Goal: Find specific page/section: Find specific page/section

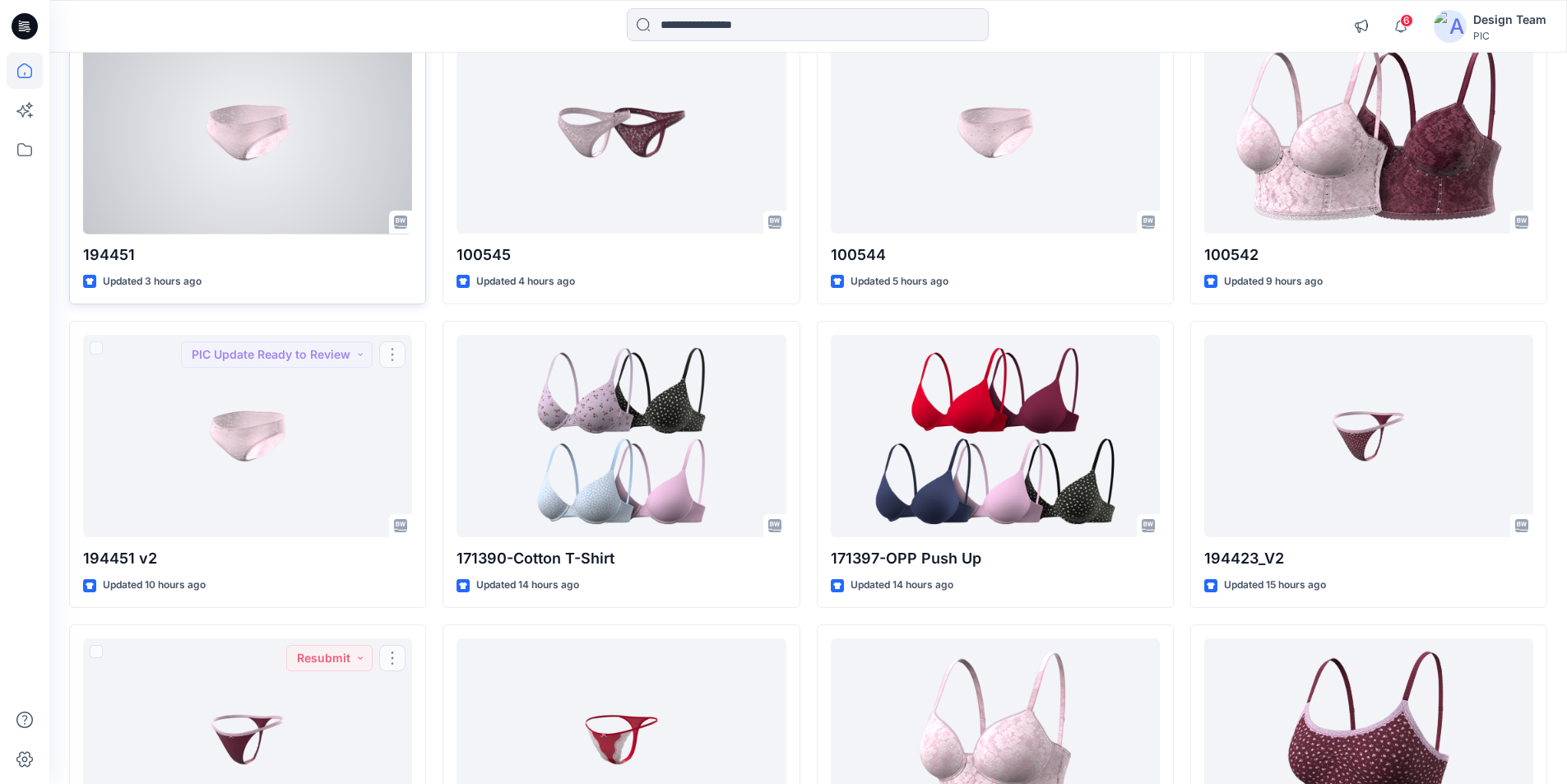
scroll to position [196, 0]
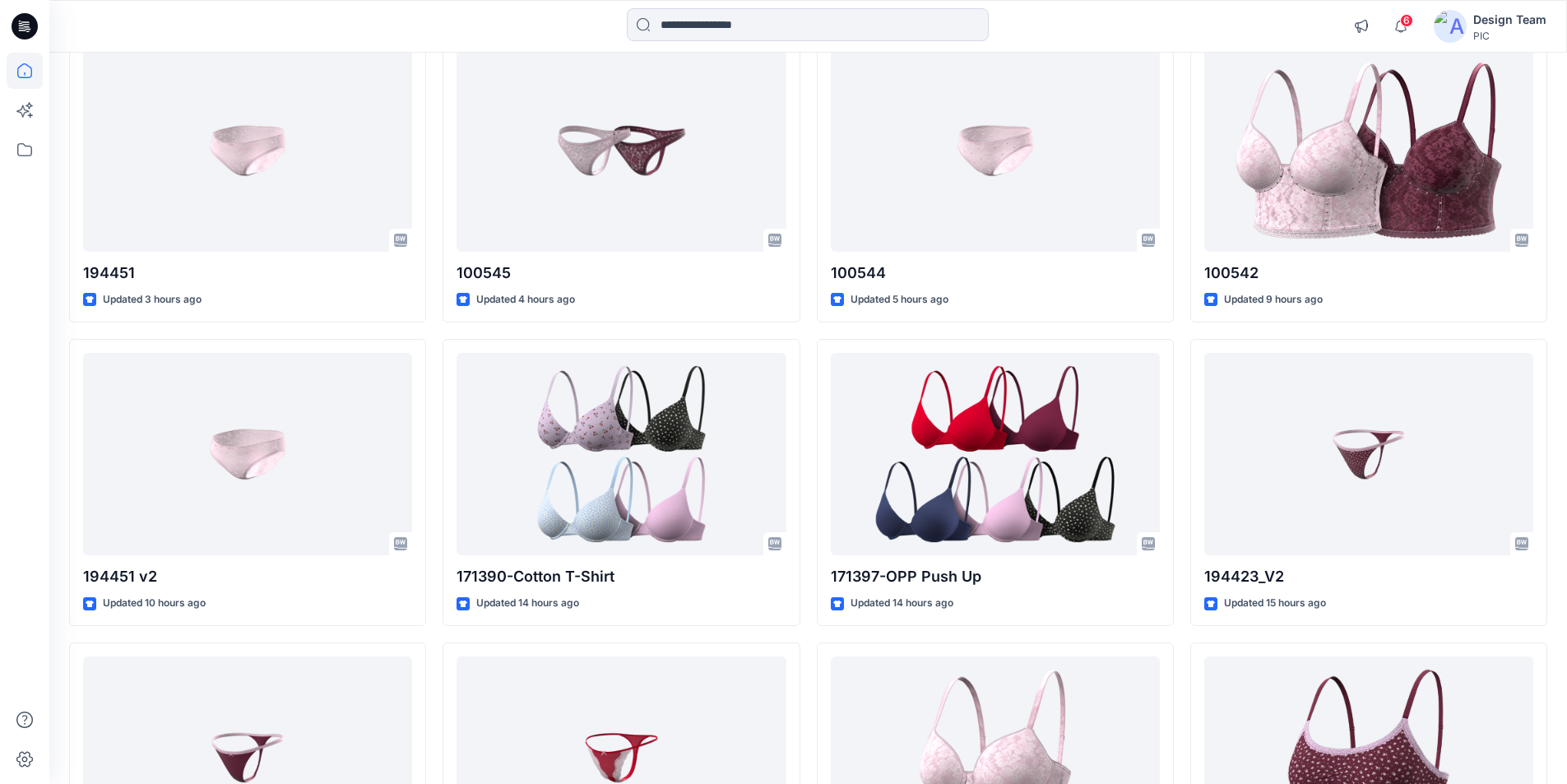
click at [24, 30] on icon at bounding box center [24, 26] width 26 height 26
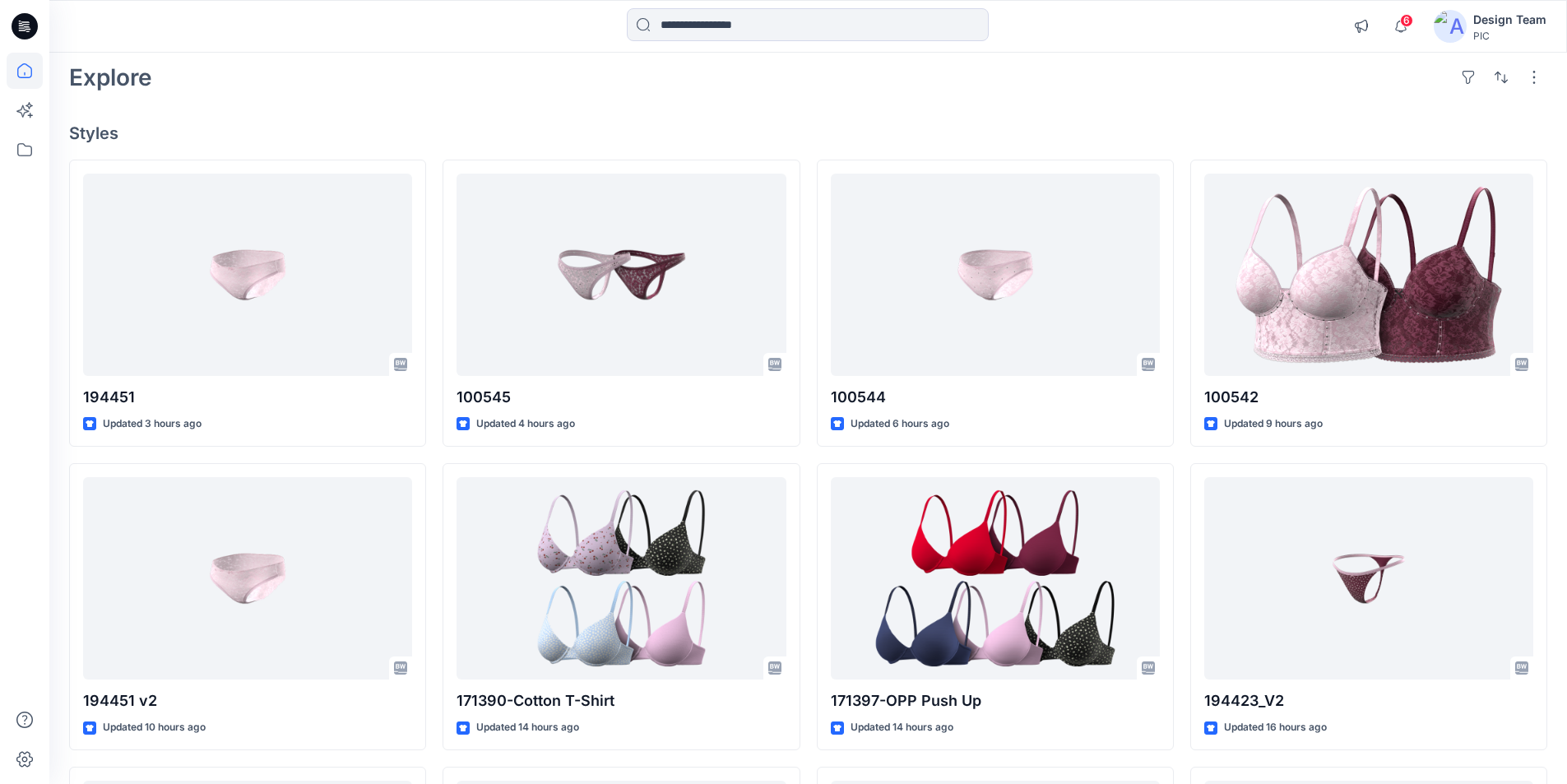
scroll to position [0, 0]
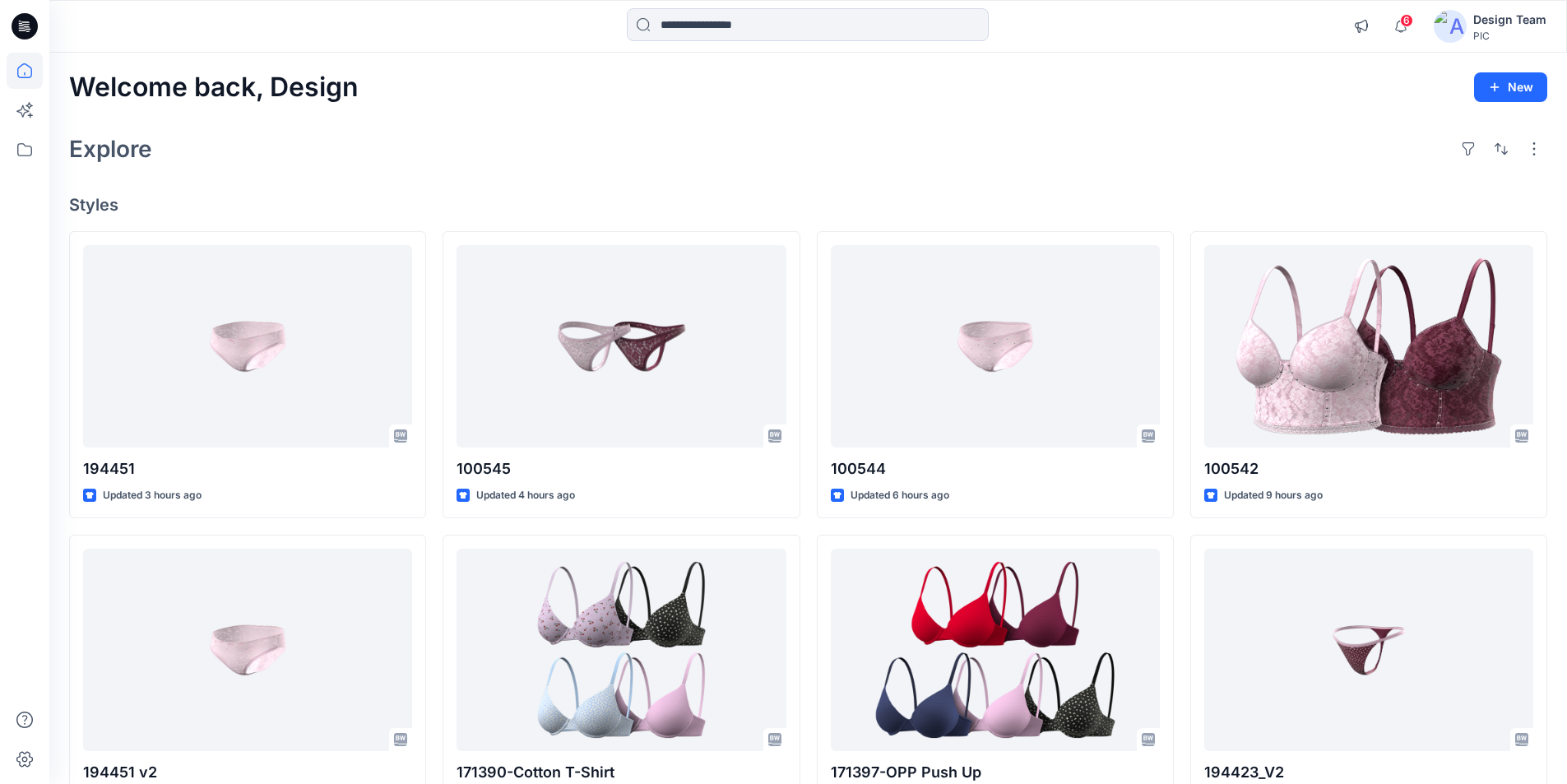
click at [25, 21] on icon at bounding box center [24, 26] width 26 height 26
click at [23, 148] on icon at bounding box center [24, 149] width 36 height 36
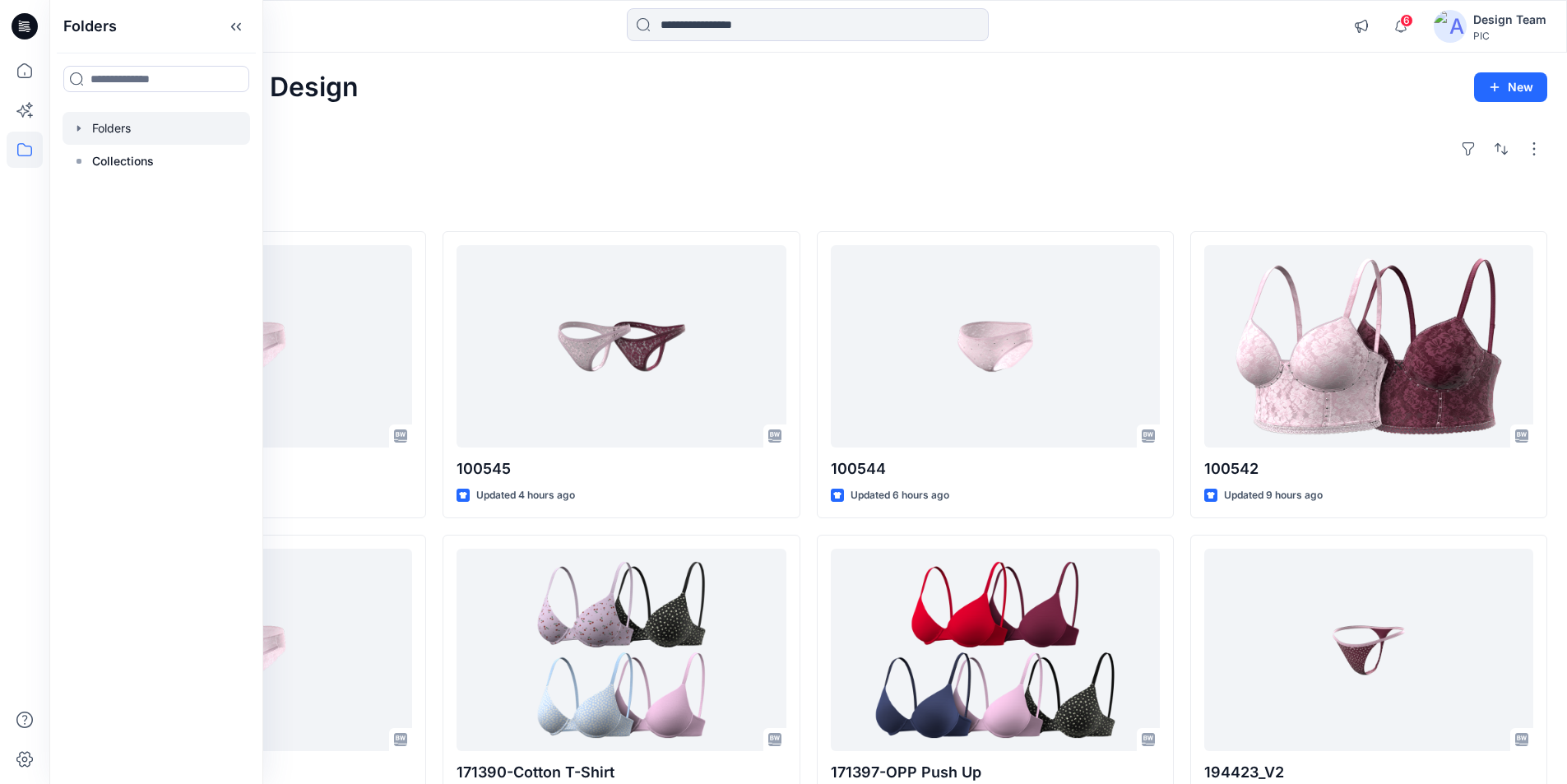
click at [113, 117] on div at bounding box center [156, 128] width 188 height 33
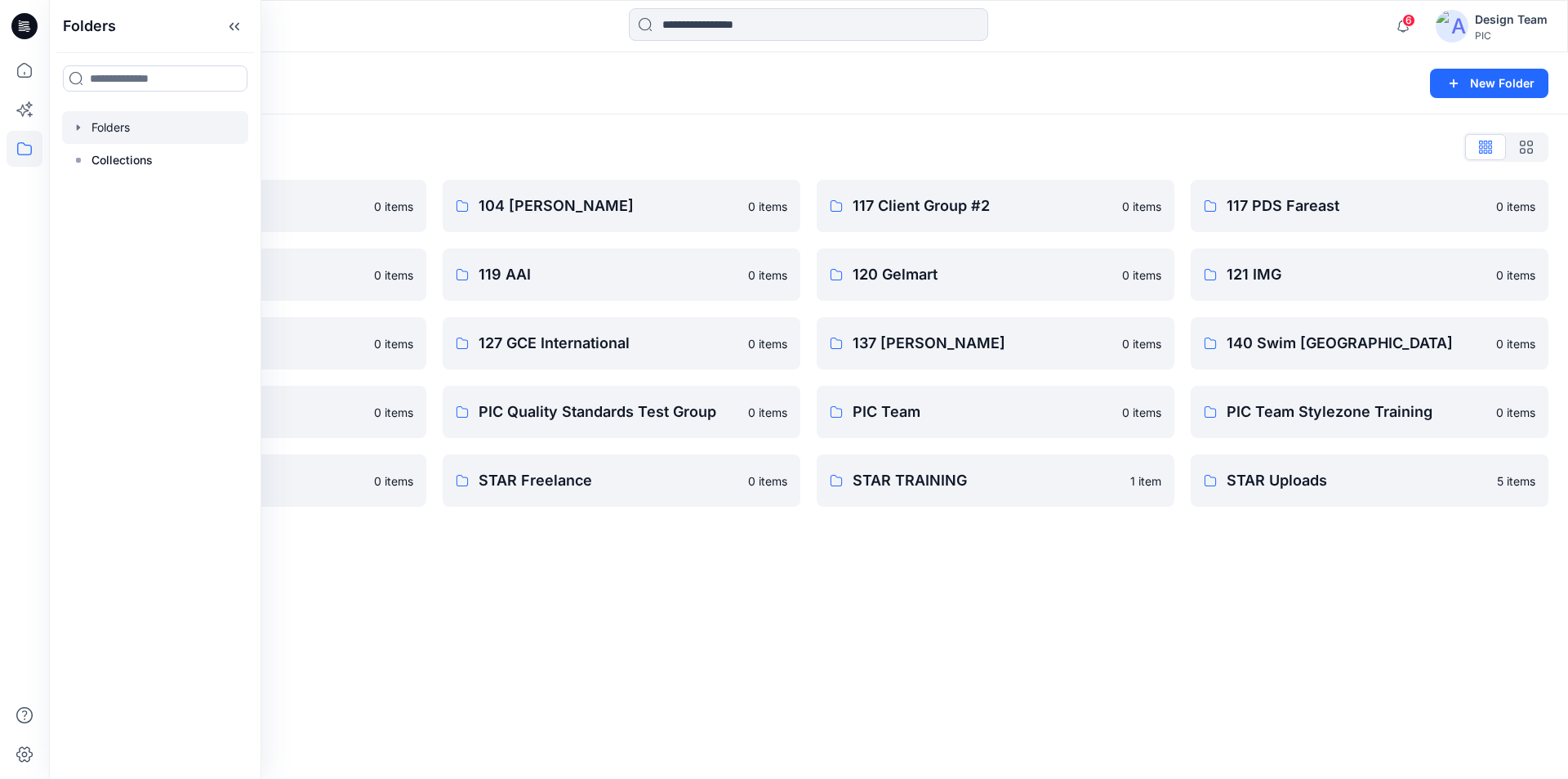
click at [309, 26] on div at bounding box center [239, 25] width 380 height 36
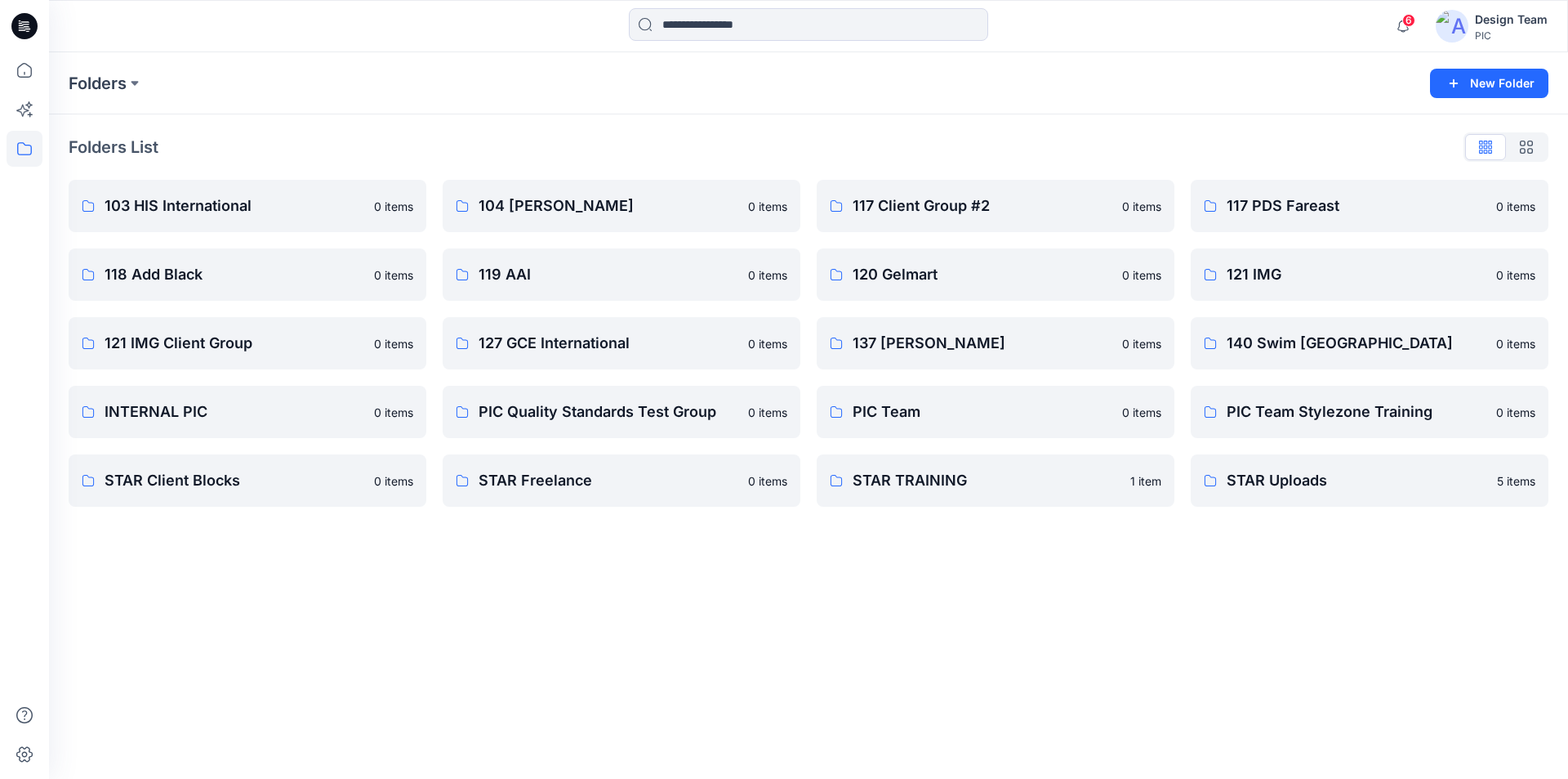
click at [199, 77] on div "Folders" at bounding box center [745, 83] width 1353 height 23
click at [24, 148] on icon at bounding box center [24, 148] width 36 height 36
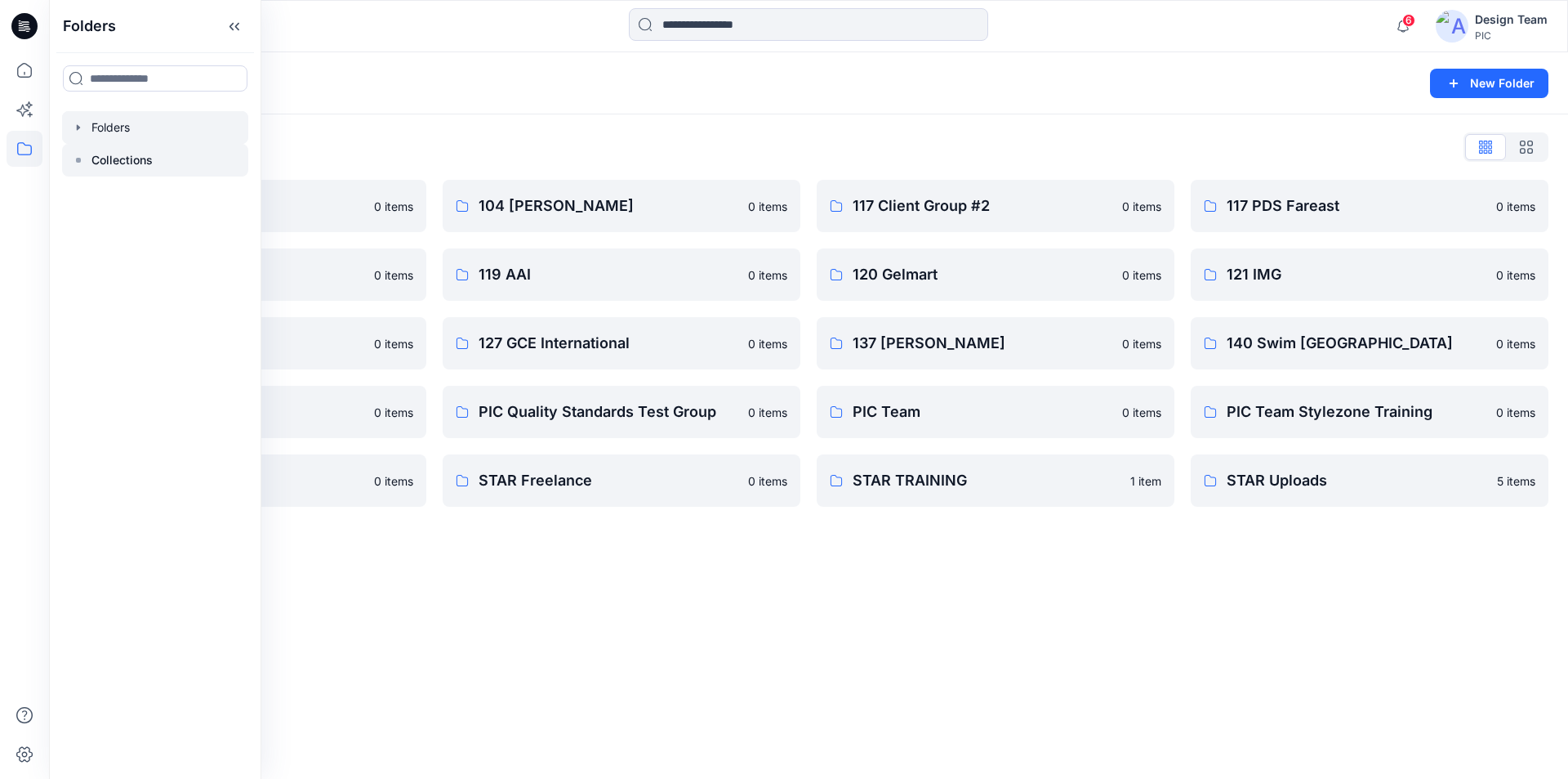
click at [114, 150] on p "Collections" at bounding box center [121, 160] width 62 height 20
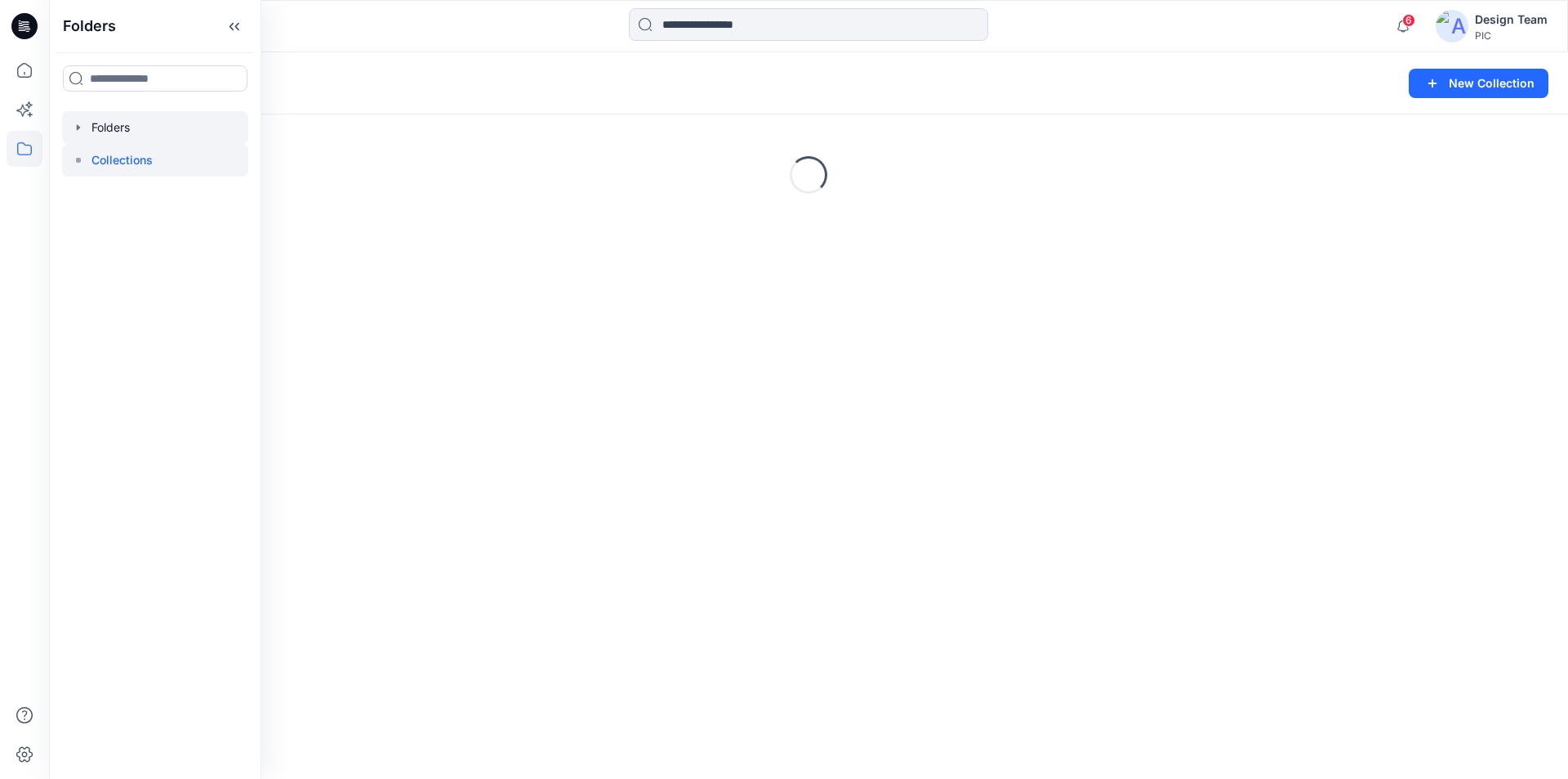
click at [104, 115] on div at bounding box center [155, 128] width 186 height 33
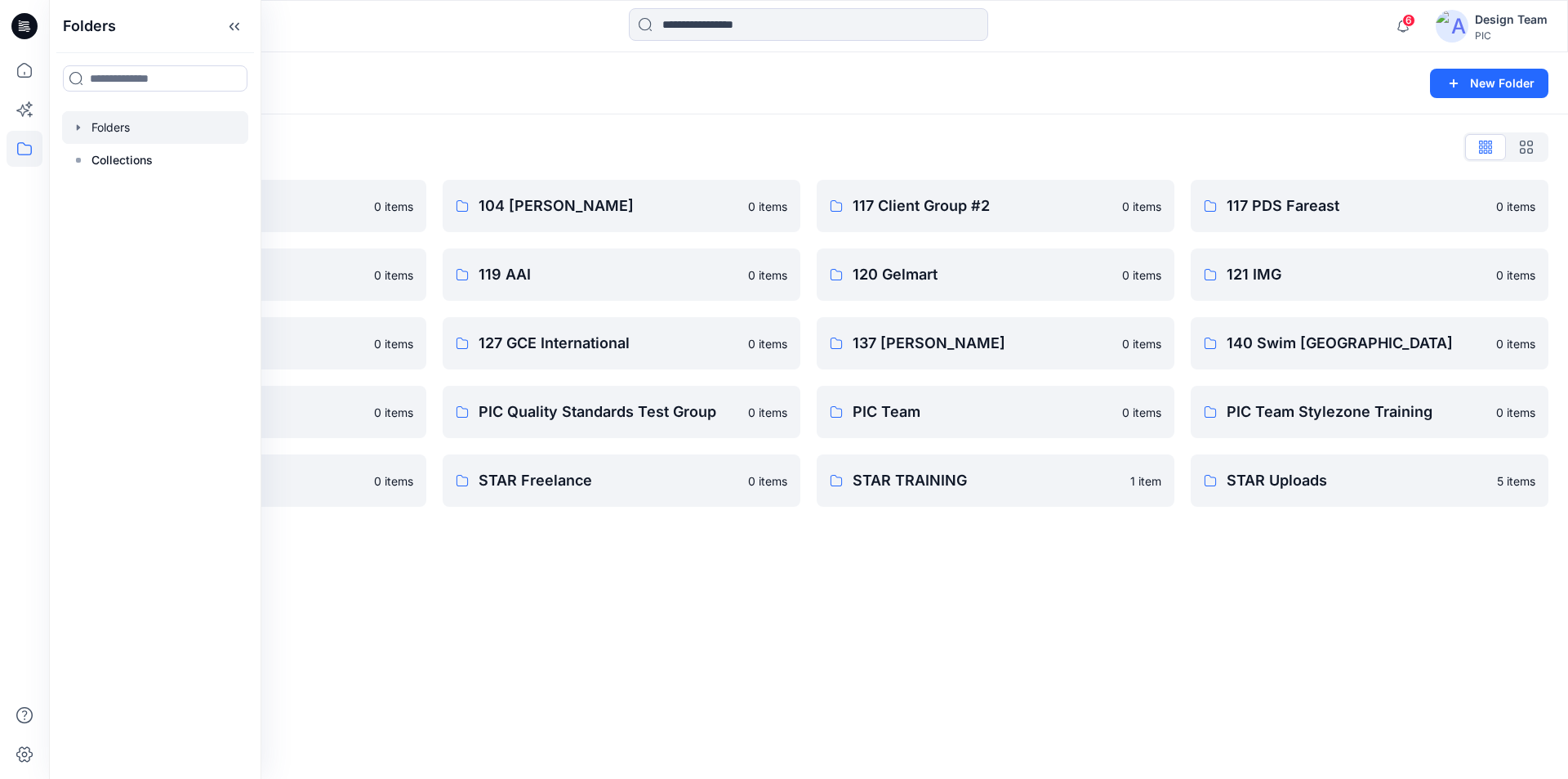
click at [321, 75] on div "Folders" at bounding box center [745, 83] width 1353 height 23
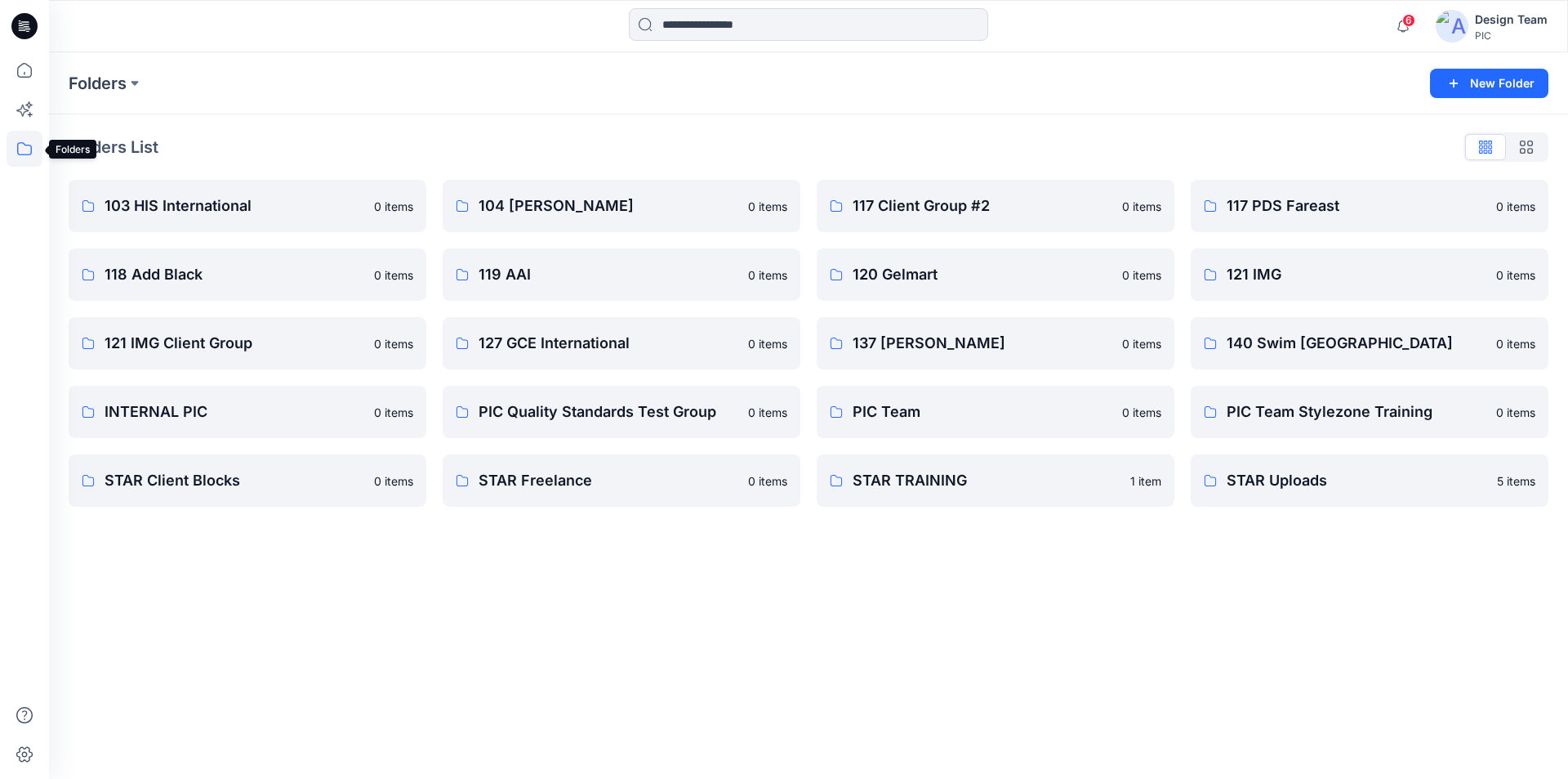
click at [29, 147] on icon at bounding box center [24, 148] width 36 height 36
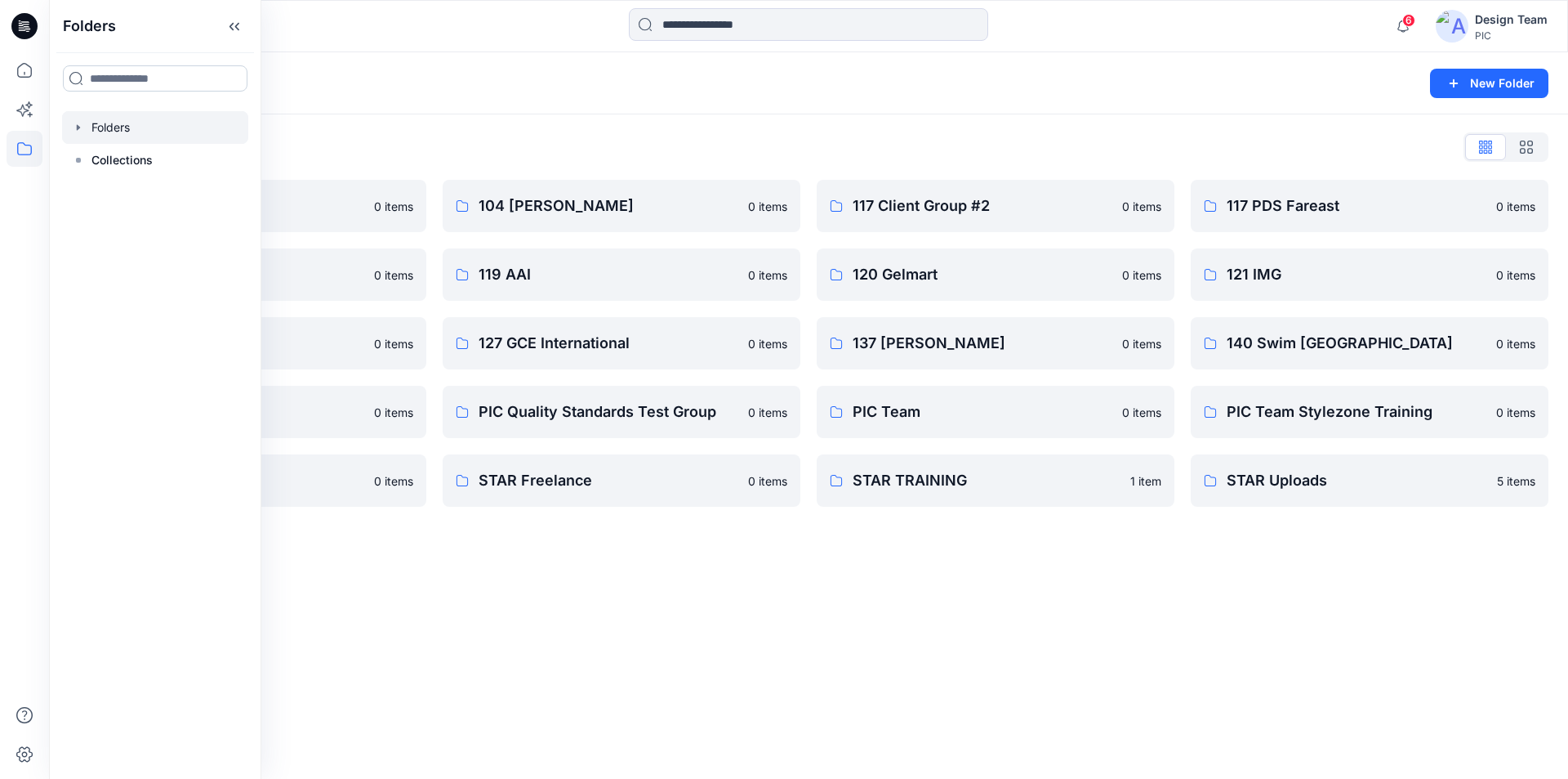
click at [127, 75] on input at bounding box center [155, 78] width 185 height 26
type input "*********"
click at [112, 107] on mark "My upload" at bounding box center [119, 114] width 60 height 22
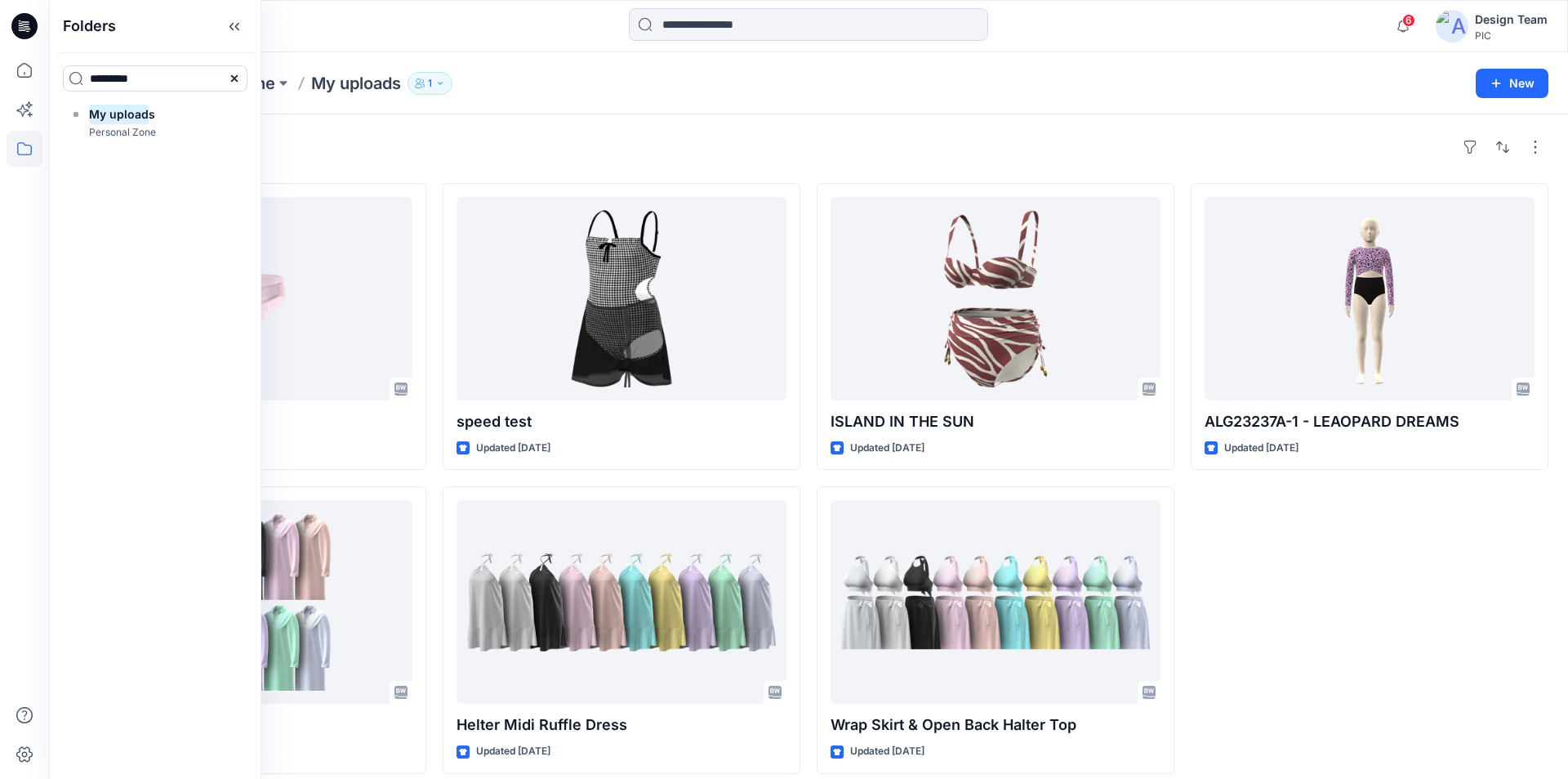
click at [505, 86] on div "Folders Personal Zone My uploads 1" at bounding box center [745, 83] width 1353 height 23
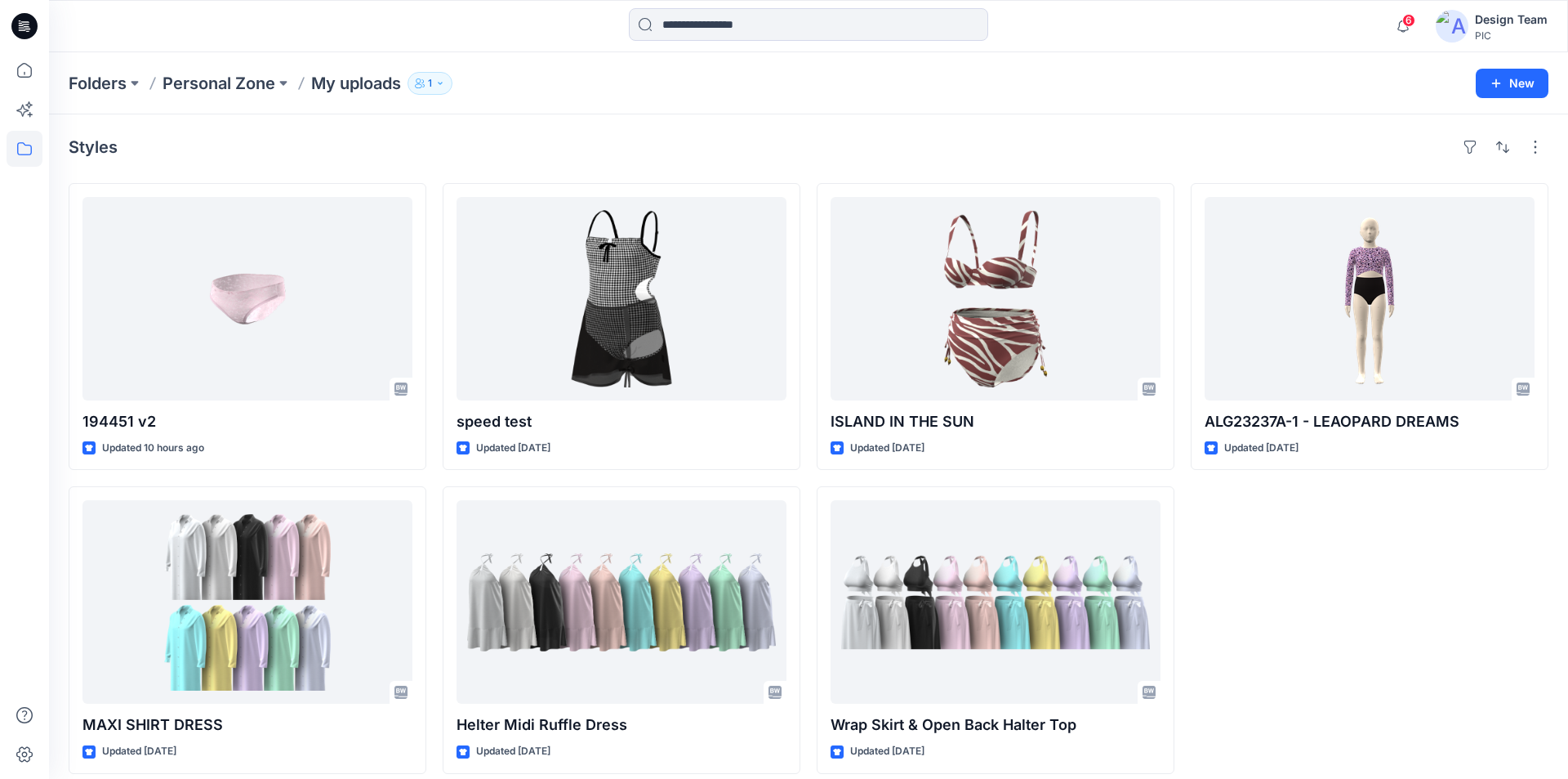
click at [438, 83] on icon "button" at bounding box center [440, 82] width 10 height 10
click at [532, 77] on div "Folders Personal Zone My uploads 1 Folder Access Personal Zone Internal 1 Exter…" at bounding box center [745, 83] width 1353 height 23
click at [25, 23] on icon at bounding box center [24, 26] width 26 height 26
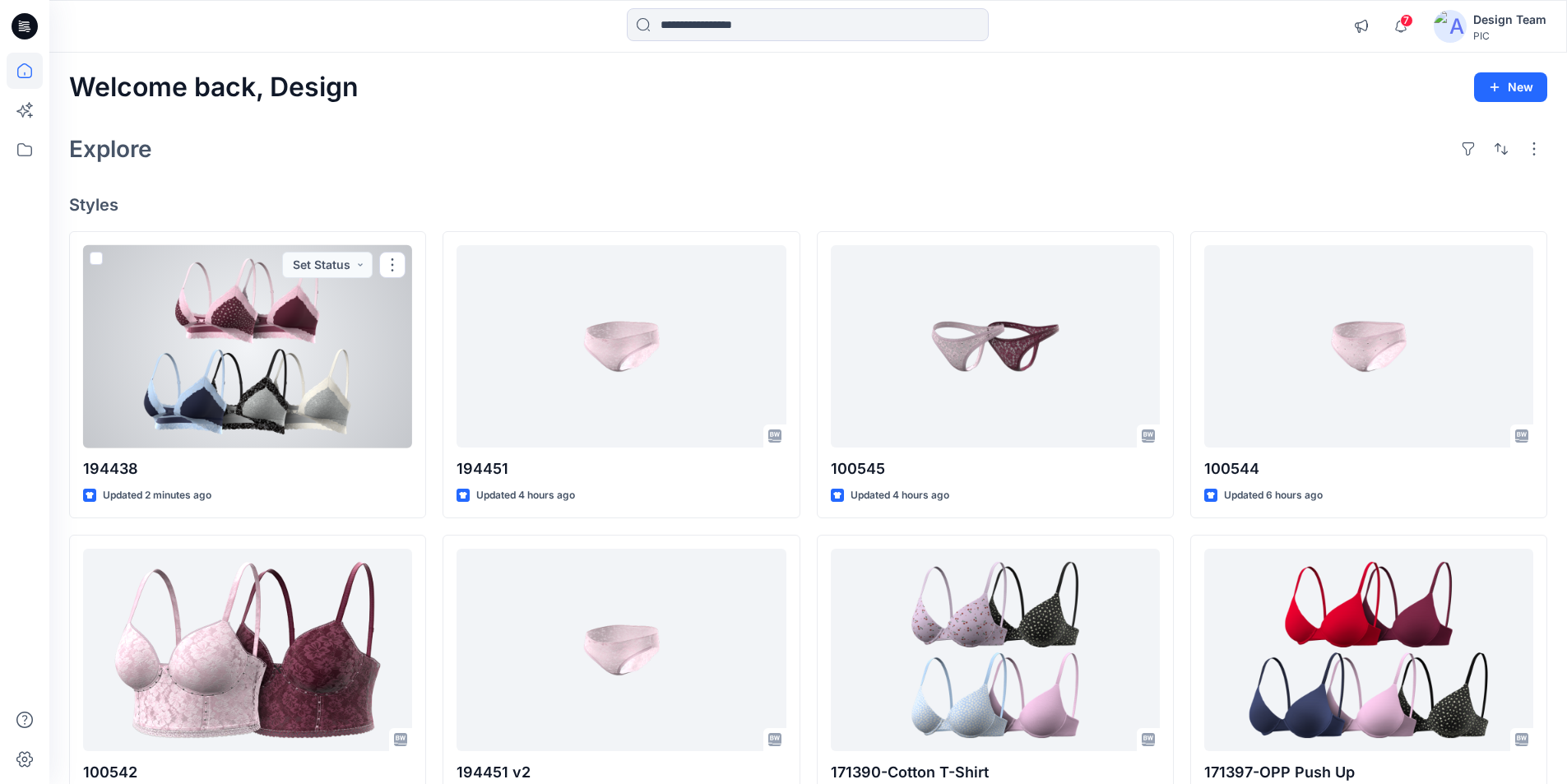
click at [333, 292] on div at bounding box center [247, 347] width 329 height 203
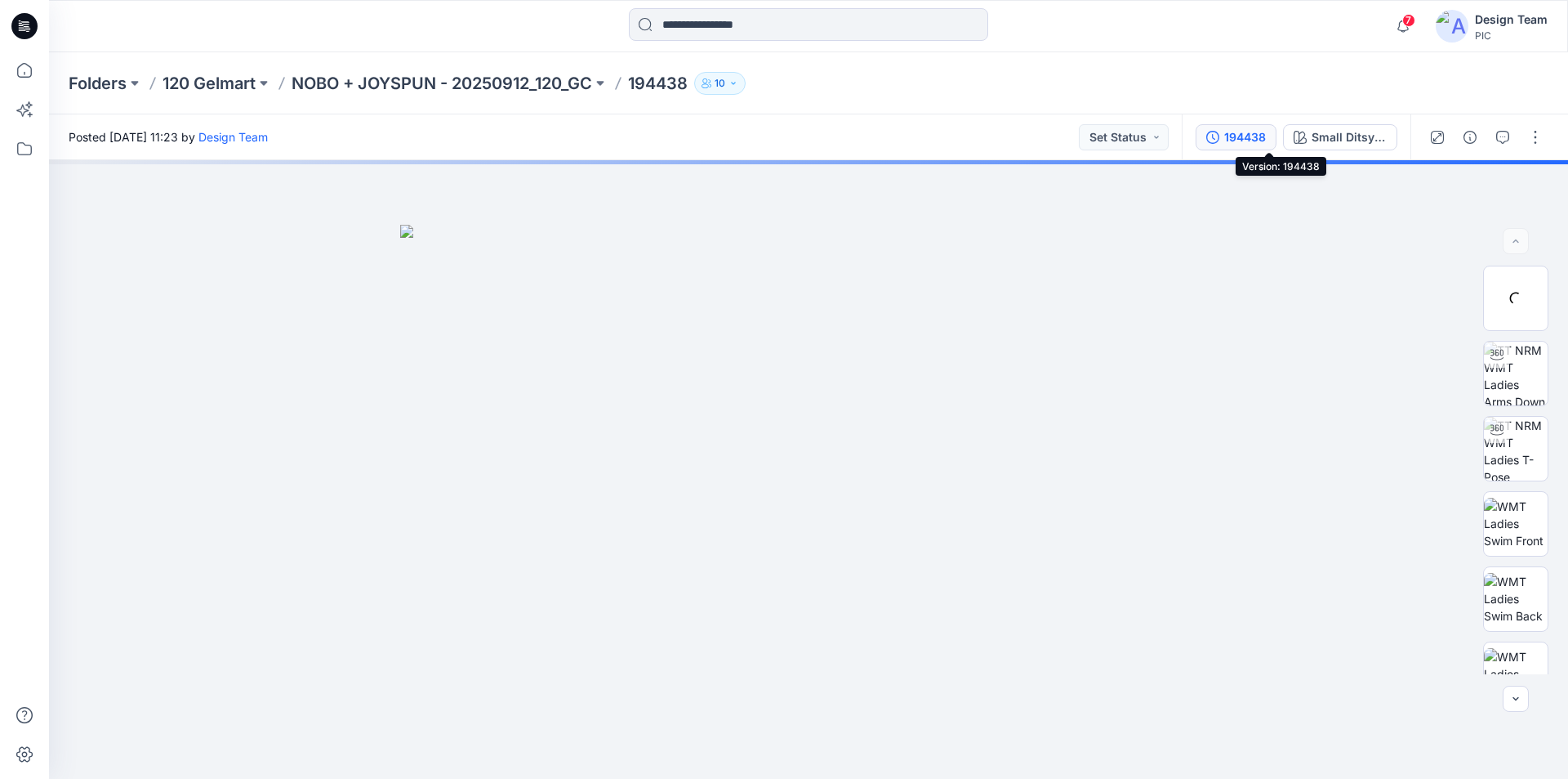
click at [1266, 134] on div "194438" at bounding box center [1245, 137] width 42 height 18
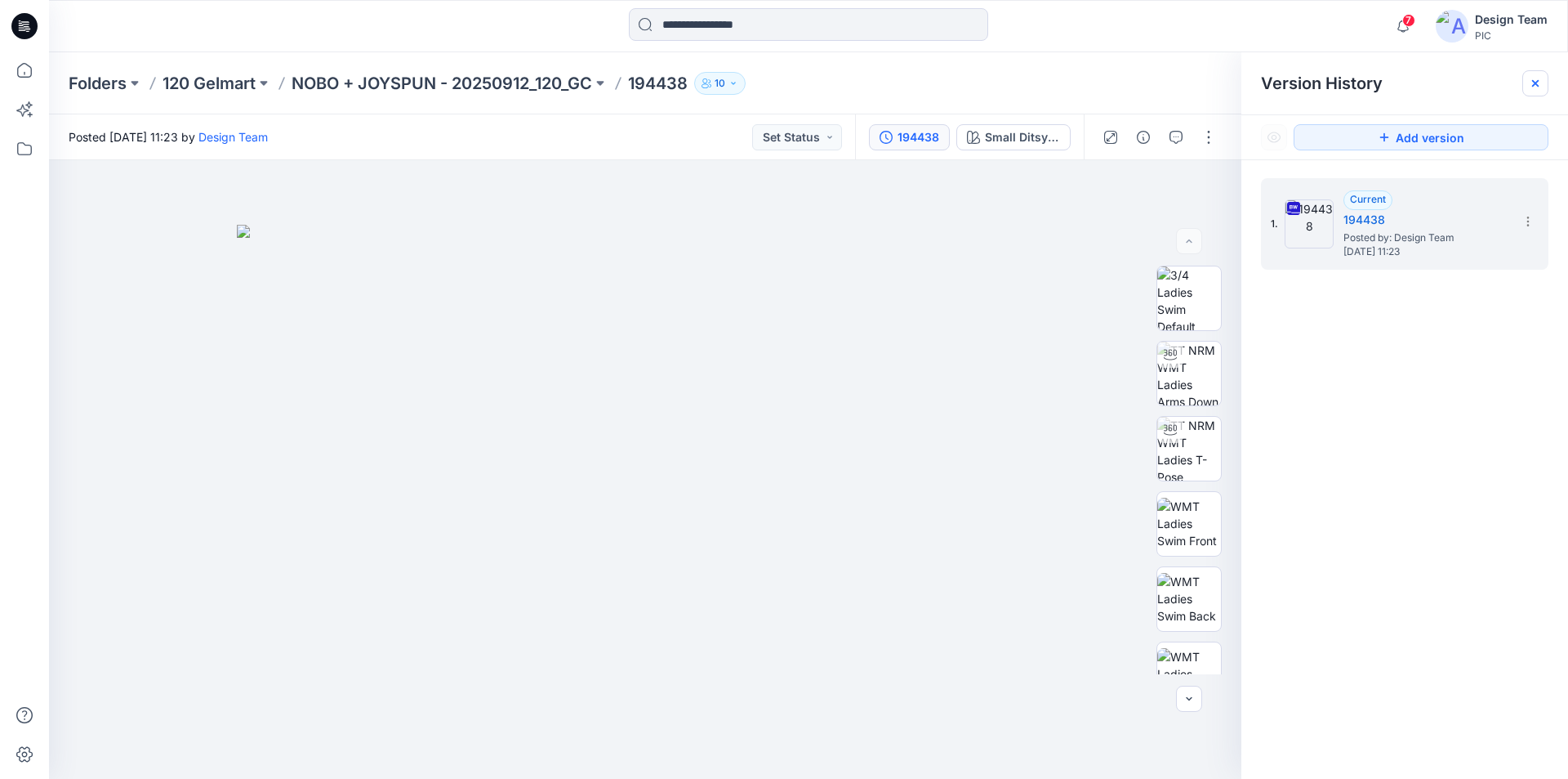
click at [1532, 81] on icon at bounding box center [1535, 83] width 13 height 13
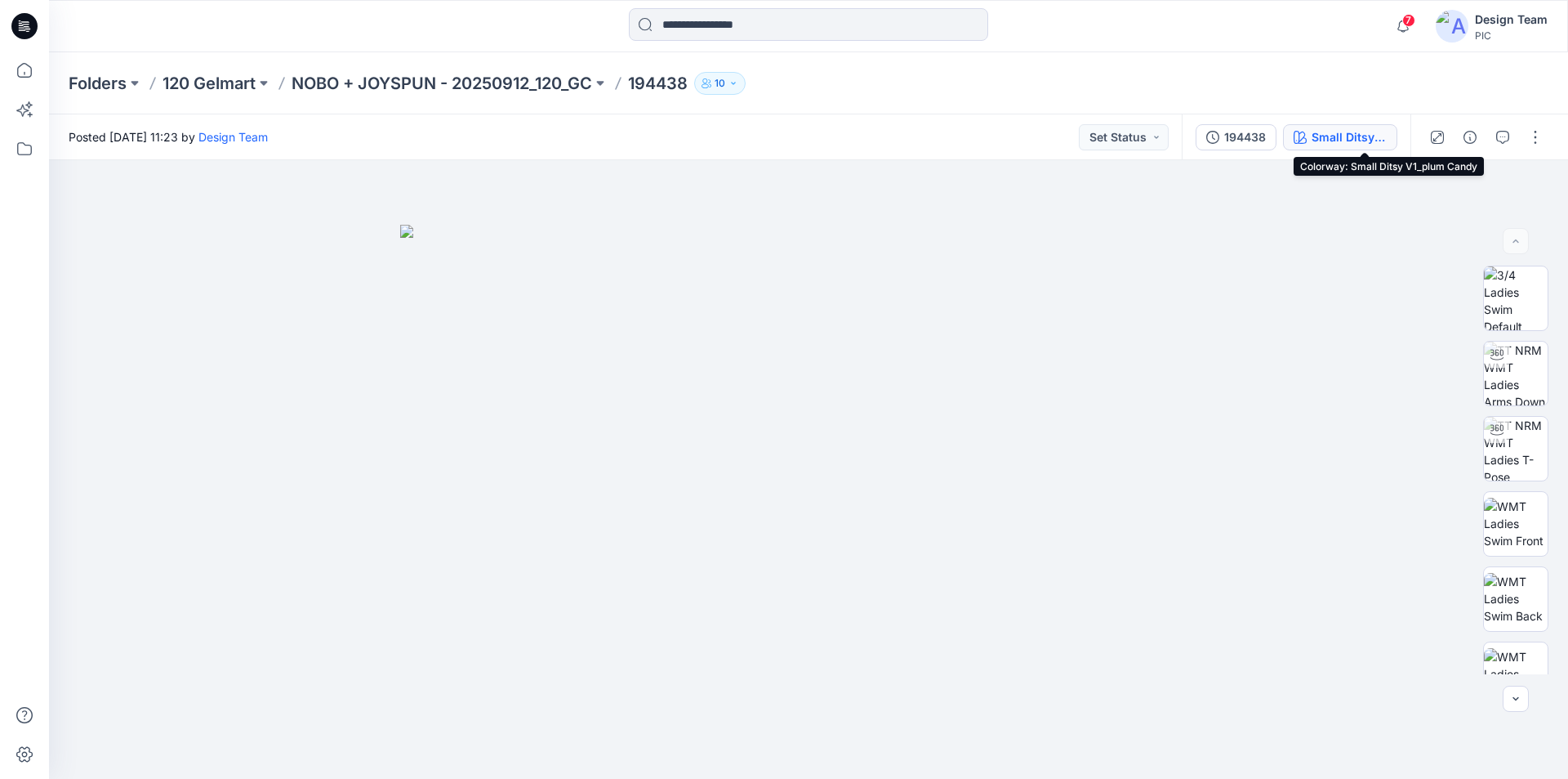
click at [1352, 135] on div "Small Ditsy V1_plum Candy" at bounding box center [1349, 137] width 75 height 18
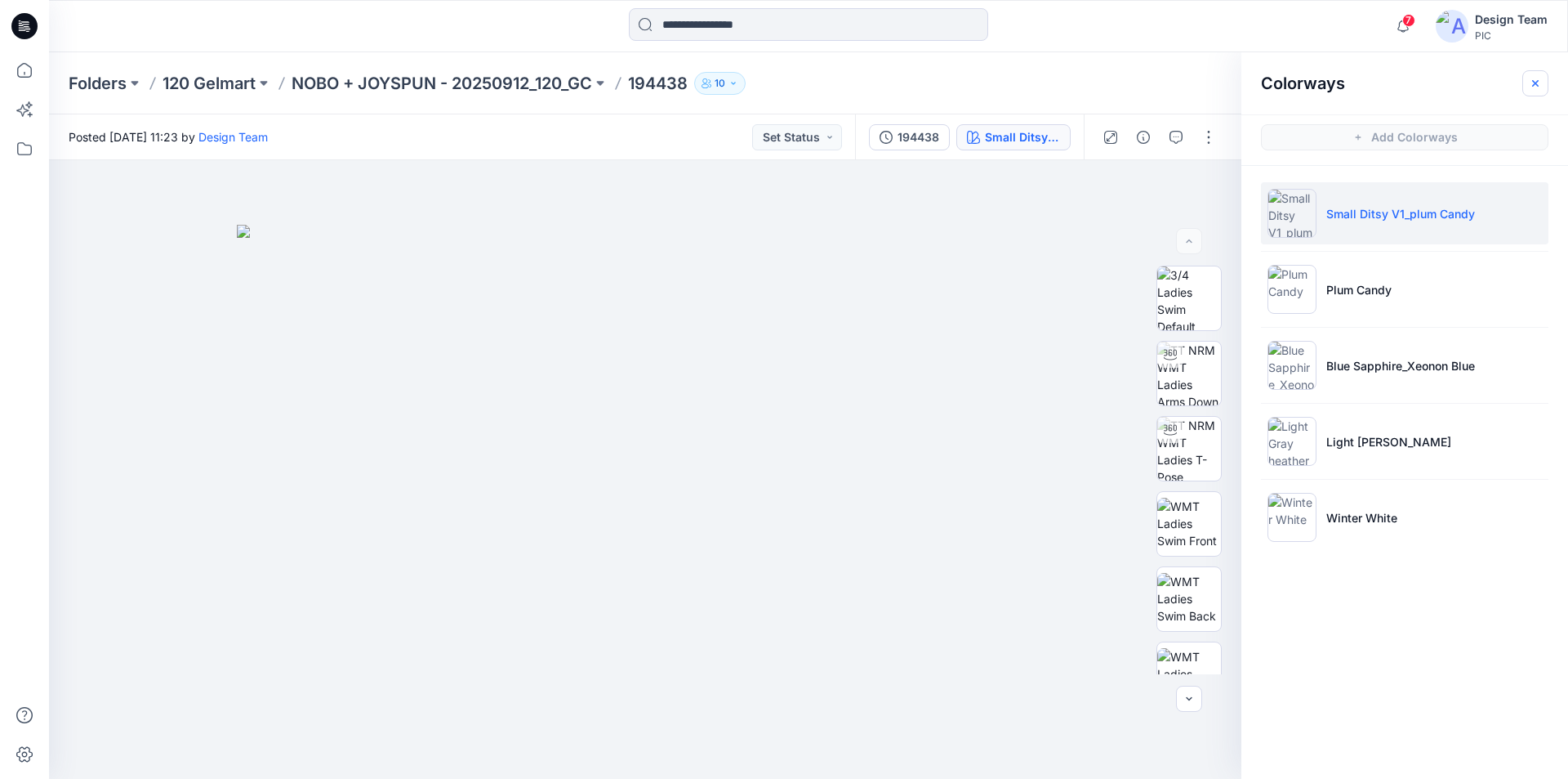
click at [1537, 82] on icon "button" at bounding box center [1536, 82] width 7 height 7
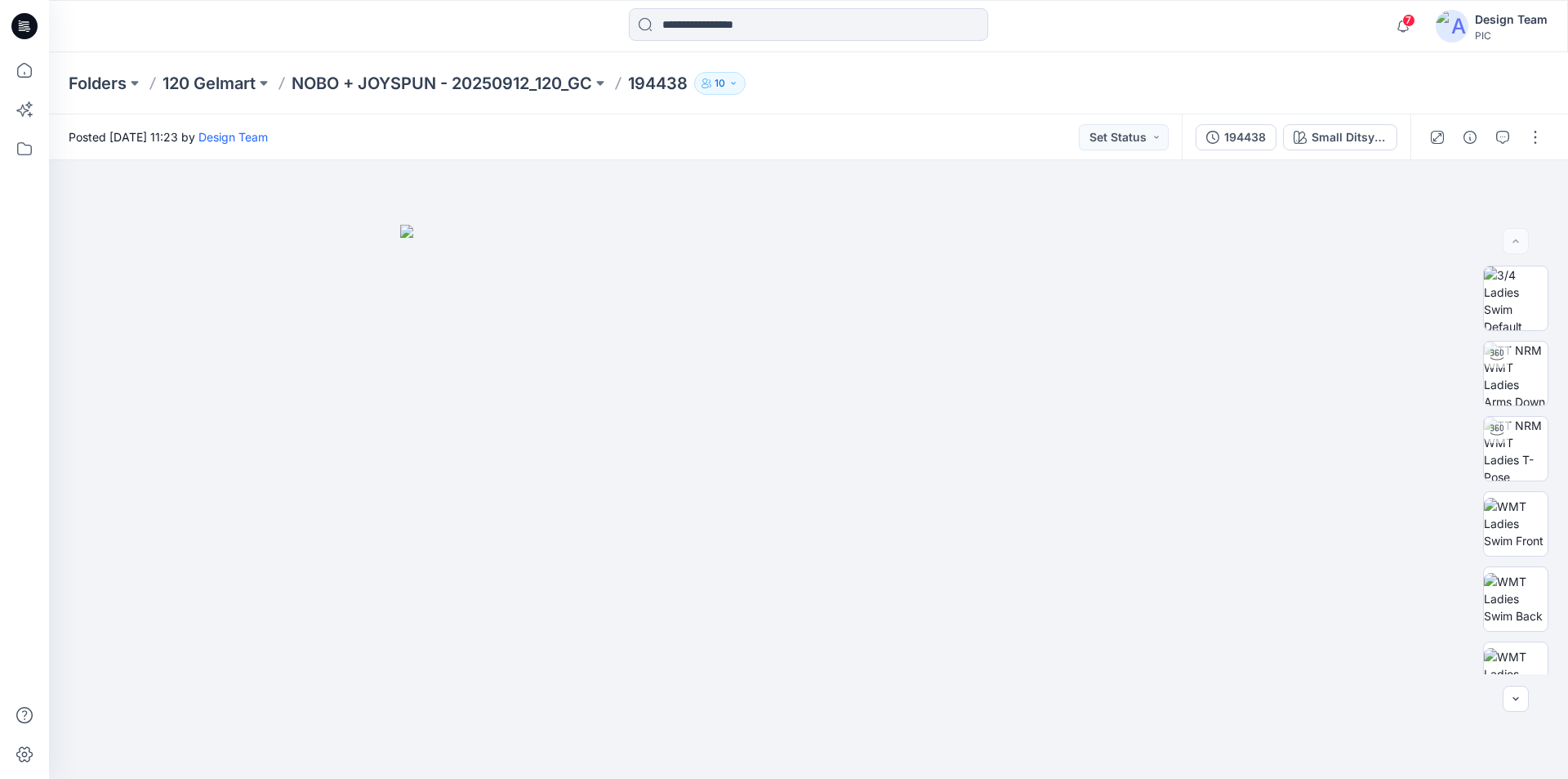
click at [29, 25] on icon at bounding box center [24, 26] width 26 height 26
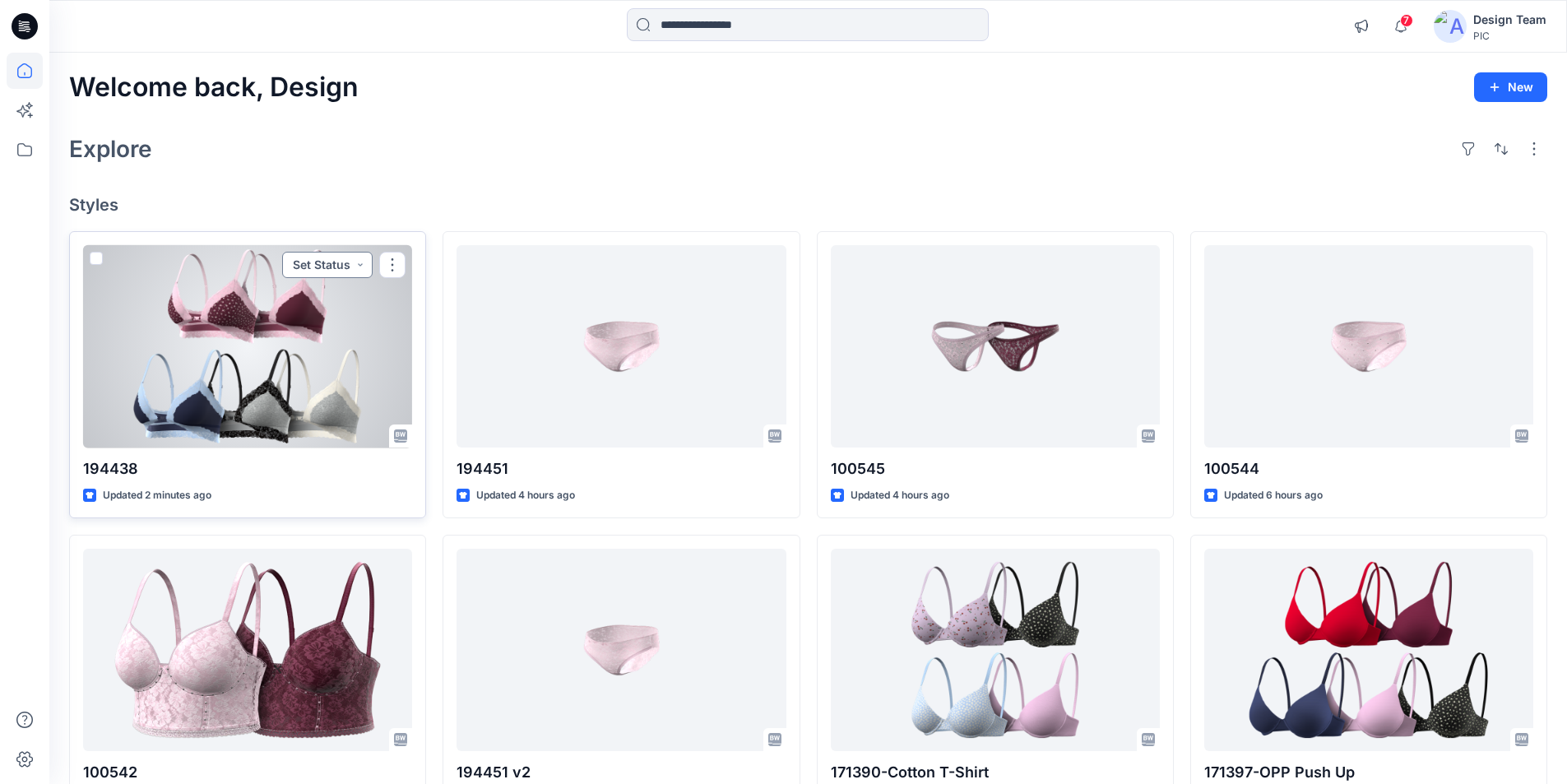
click at [351, 251] on button "Set Status" at bounding box center [328, 265] width 91 height 26
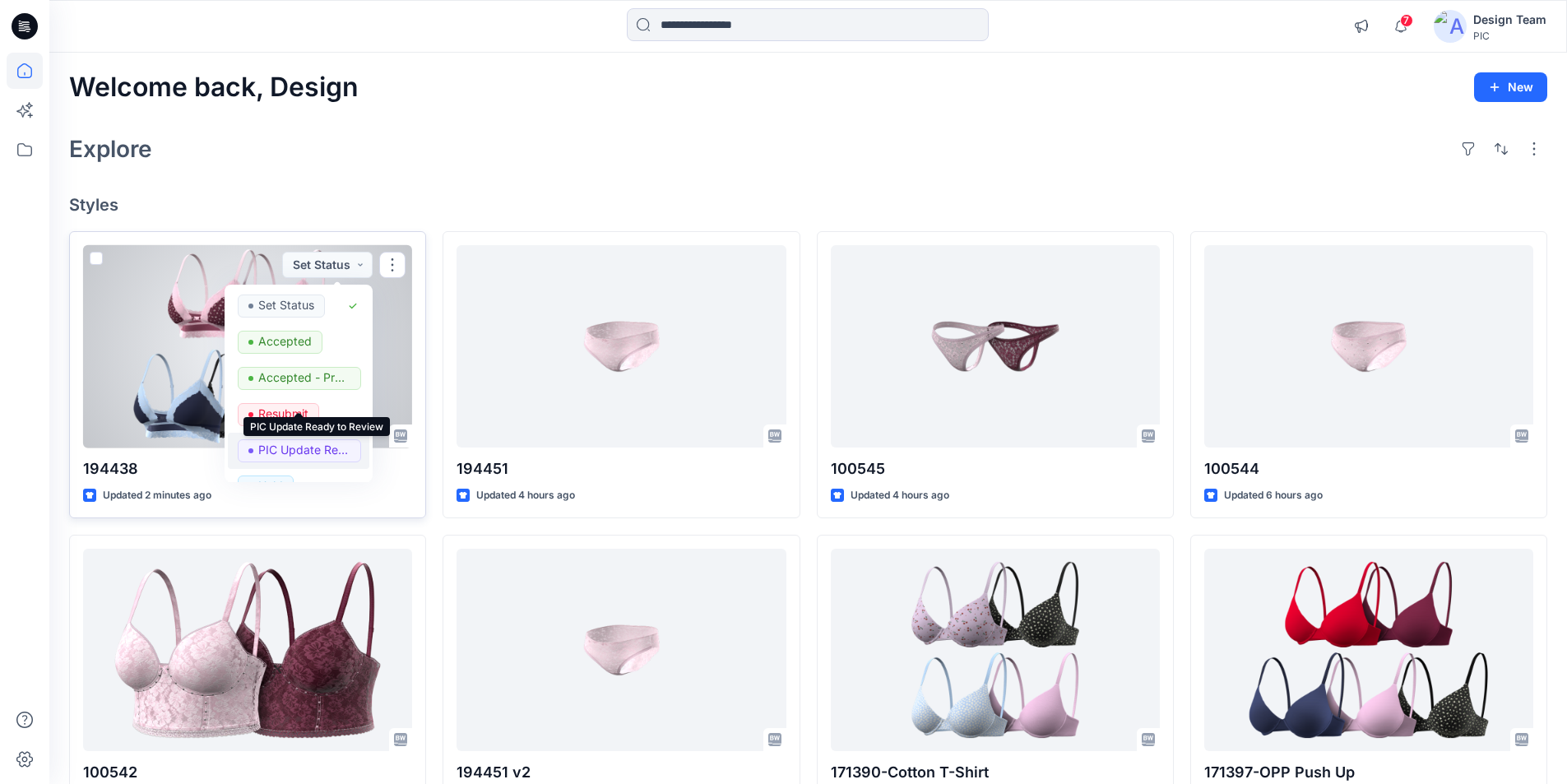
click at [287, 439] on p "PIC Update Ready to Review" at bounding box center [304, 450] width 92 height 21
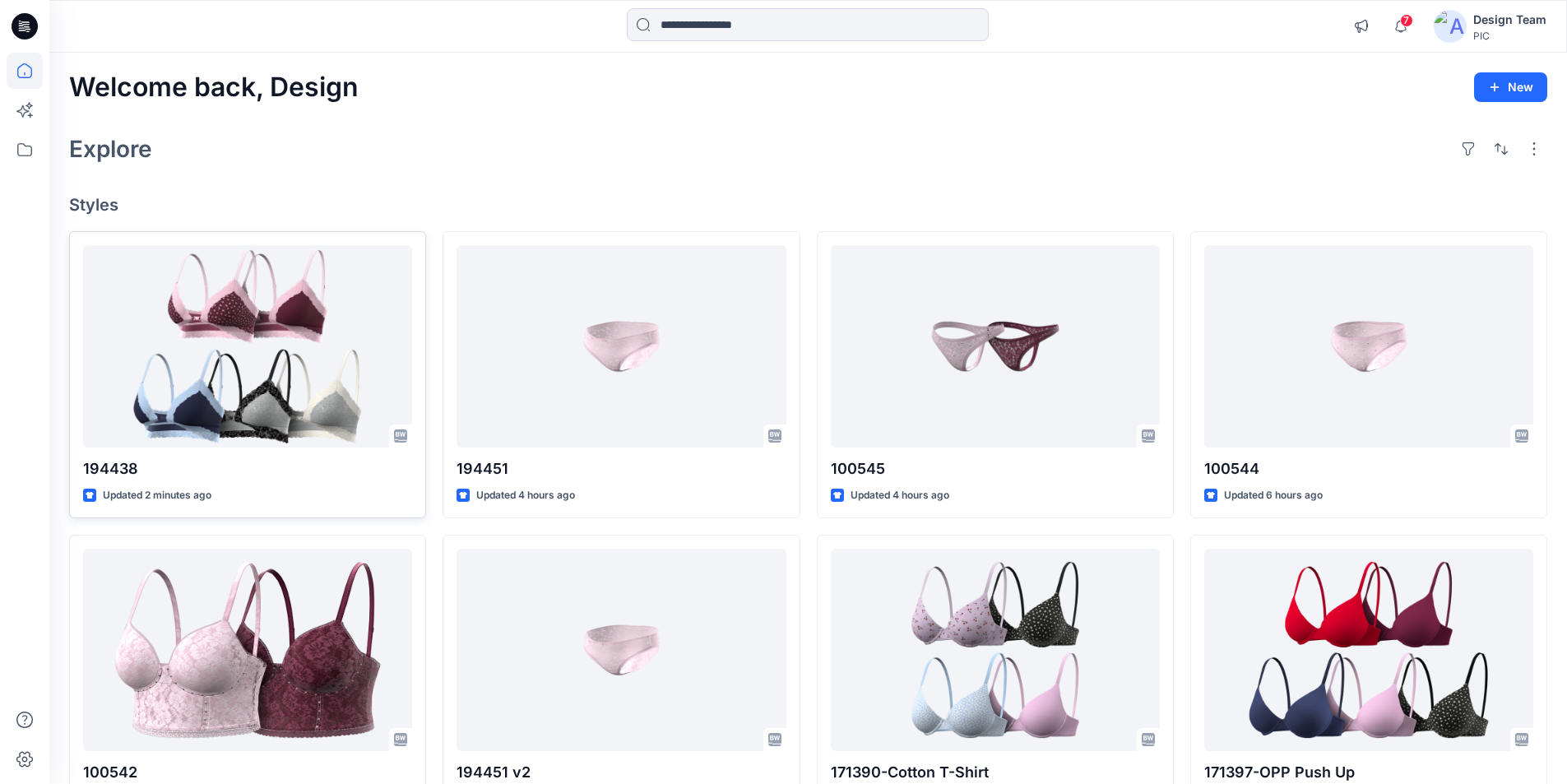
click at [411, 114] on div "Welcome back, Design New Explore Styles 194438 Updated 2 minutes ago 100542 Upd…" at bounding box center [809, 628] width 1518 height 1152
